Goal: Check status: Check status

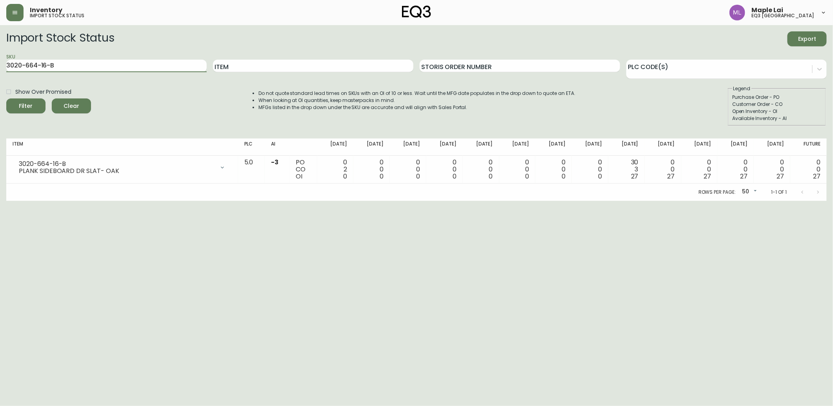
drag, startPoint x: 94, startPoint y: 69, endPoint x: 0, endPoint y: 60, distance: 94.6
click at [0, 64] on html "Inventory import stock status Maple Lai eq3 [GEOGRAPHIC_DATA] Import Stock Stat…" at bounding box center [416, 100] width 833 height 201
click at [6, 98] on button "Filter" at bounding box center [25, 105] width 39 height 15
click at [56, 201] on html "Inventory import stock status Maple Lai eq3 [GEOGRAPHIC_DATA] Import Stock Stat…" at bounding box center [416, 100] width 833 height 201
drag, startPoint x: 77, startPoint y: 68, endPoint x: -2, endPoint y: 66, distance: 78.9
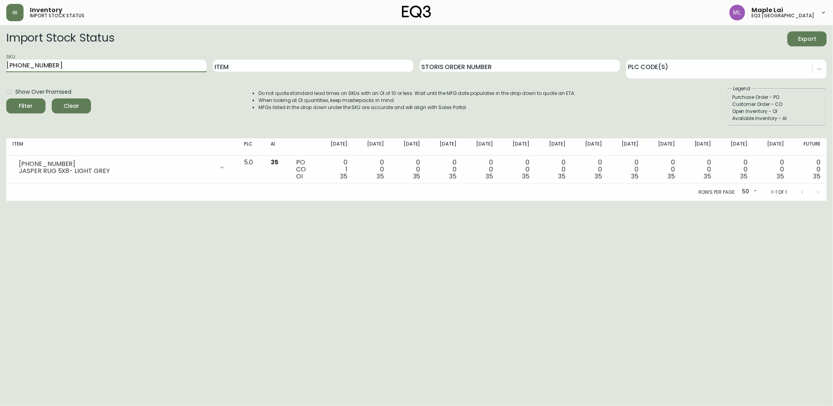
click at [0, 66] on html "Inventory import stock status Maple Lai eq3 [GEOGRAPHIC_DATA] Import Stock Stat…" at bounding box center [416, 100] width 833 height 201
paste input "020-750-16-A"
click at [6, 98] on button "Filter" at bounding box center [25, 105] width 39 height 15
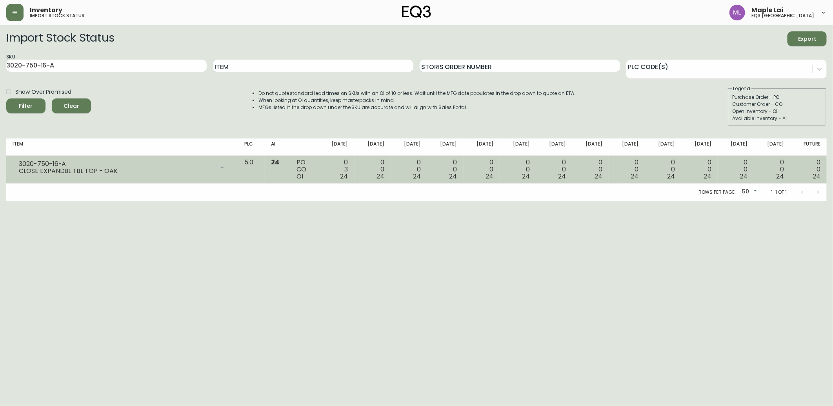
drag, startPoint x: 9, startPoint y: 272, endPoint x: 28, endPoint y: 165, distance: 108.4
click at [9, 201] on html "Inventory import stock status Maple Lai eq3 [GEOGRAPHIC_DATA] Import Stock Stat…" at bounding box center [416, 100] width 833 height 201
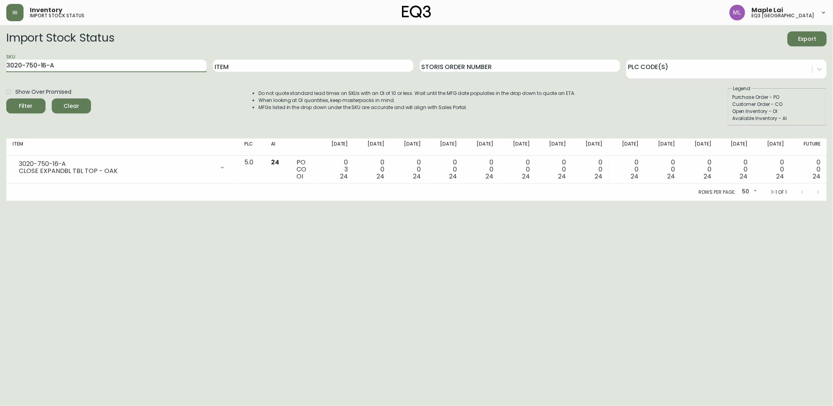
drag, startPoint x: 83, startPoint y: 63, endPoint x: 0, endPoint y: 67, distance: 82.9
click at [0, 67] on html "Inventory import stock status Maple Lai eq3 [GEOGRAPHIC_DATA] Import Stock Stat…" at bounding box center [416, 100] width 833 height 201
paste input "B"
click at [6, 98] on button "Filter" at bounding box center [25, 105] width 39 height 15
drag, startPoint x: 0, startPoint y: 282, endPoint x: 25, endPoint y: 224, distance: 62.8
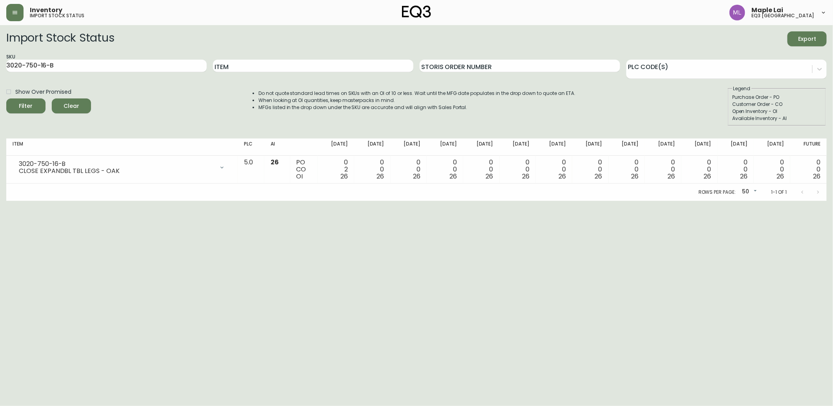
click at [0, 201] on html "Inventory import stock status Maple Lai eq3 [GEOGRAPHIC_DATA] Import Stock Stat…" at bounding box center [416, 100] width 833 height 201
drag, startPoint x: 97, startPoint y: 63, endPoint x: -2, endPoint y: 55, distance: 98.8
click at [0, 55] on html "Inventory import stock status Maple Lai eq3 [GEOGRAPHIC_DATA] Import Stock Stat…" at bounding box center [416, 100] width 833 height 201
paste input "812-1"
type input "[PHONE_NUMBER]"
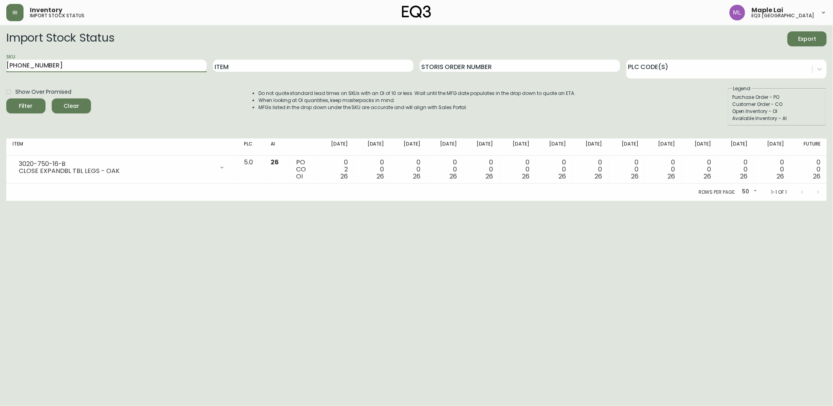
click at [6, 98] on button "Filter" at bounding box center [25, 105] width 39 height 15
